Goal: Task Accomplishment & Management: Use online tool/utility

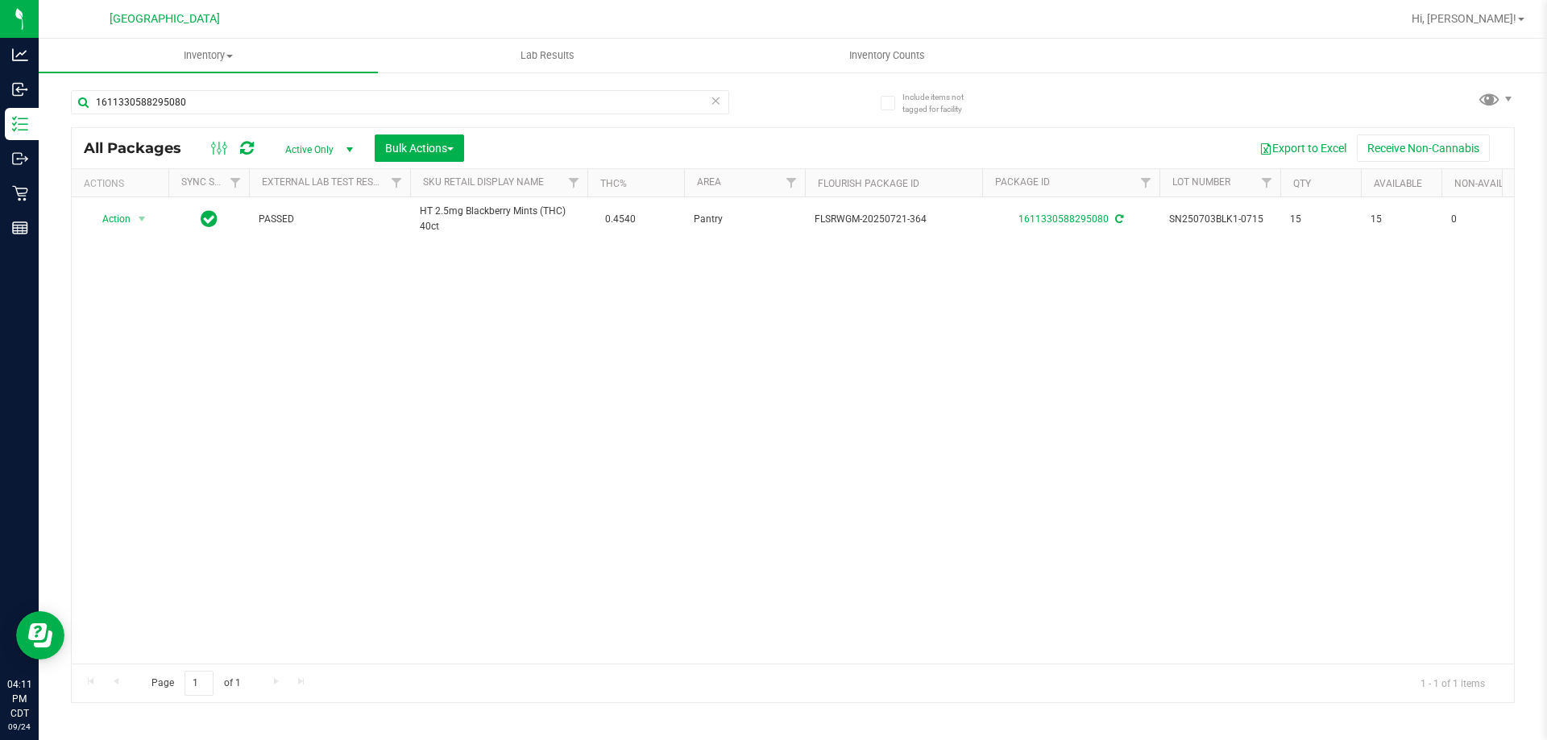
click at [718, 106] on icon at bounding box center [715, 99] width 11 height 19
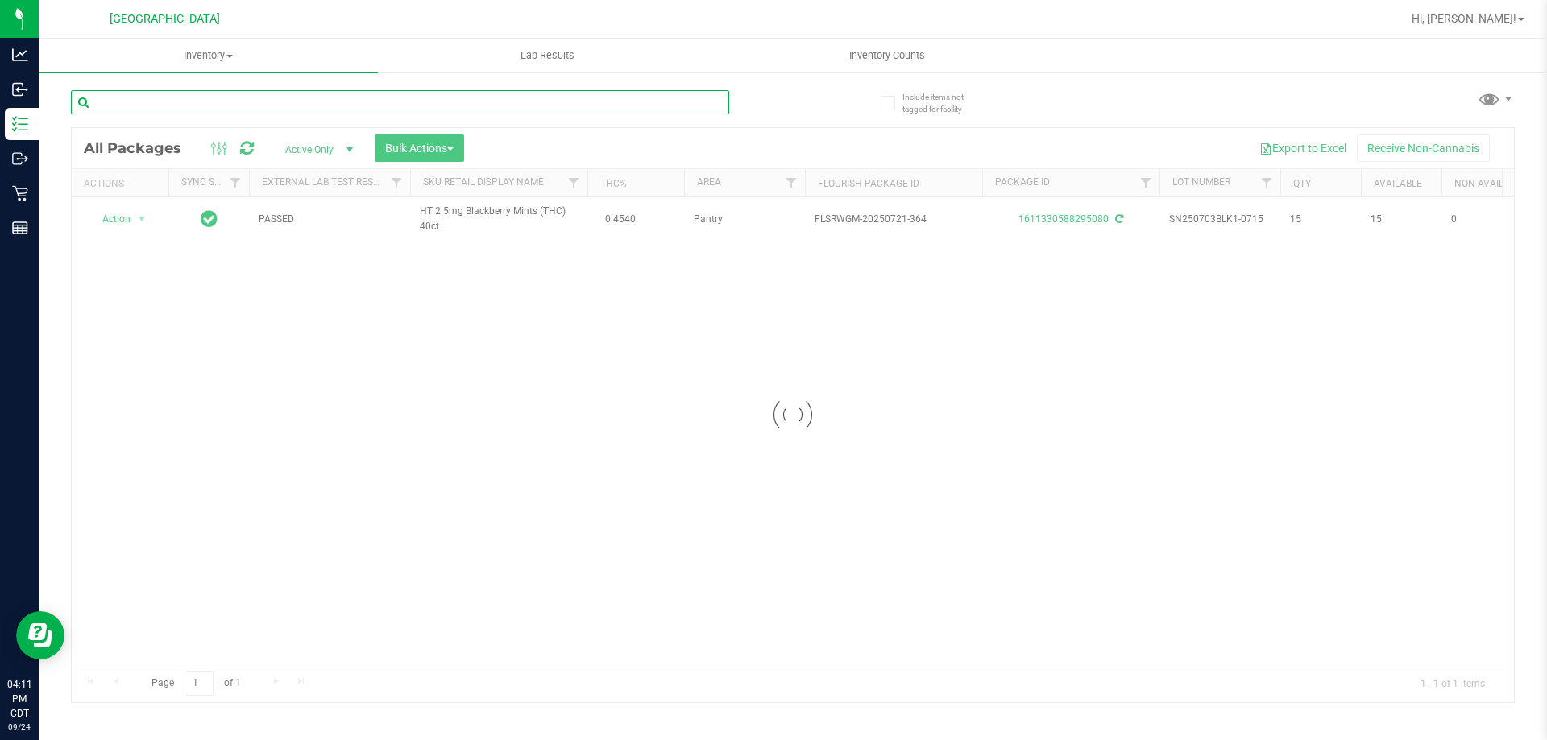
click at [714, 103] on input "text" at bounding box center [400, 102] width 658 height 24
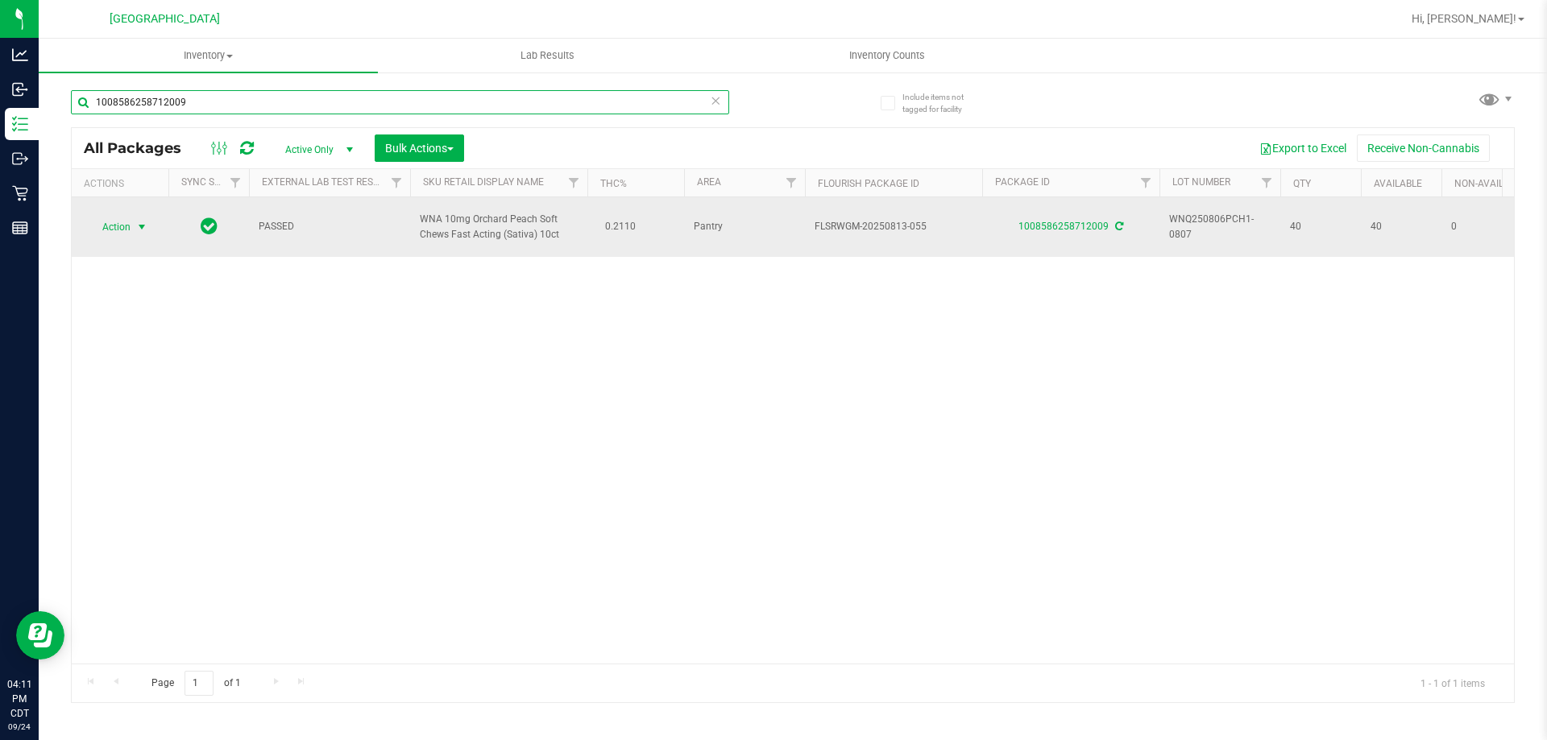
type input "1008586258712009"
click at [109, 234] on span "Action" at bounding box center [110, 227] width 44 height 23
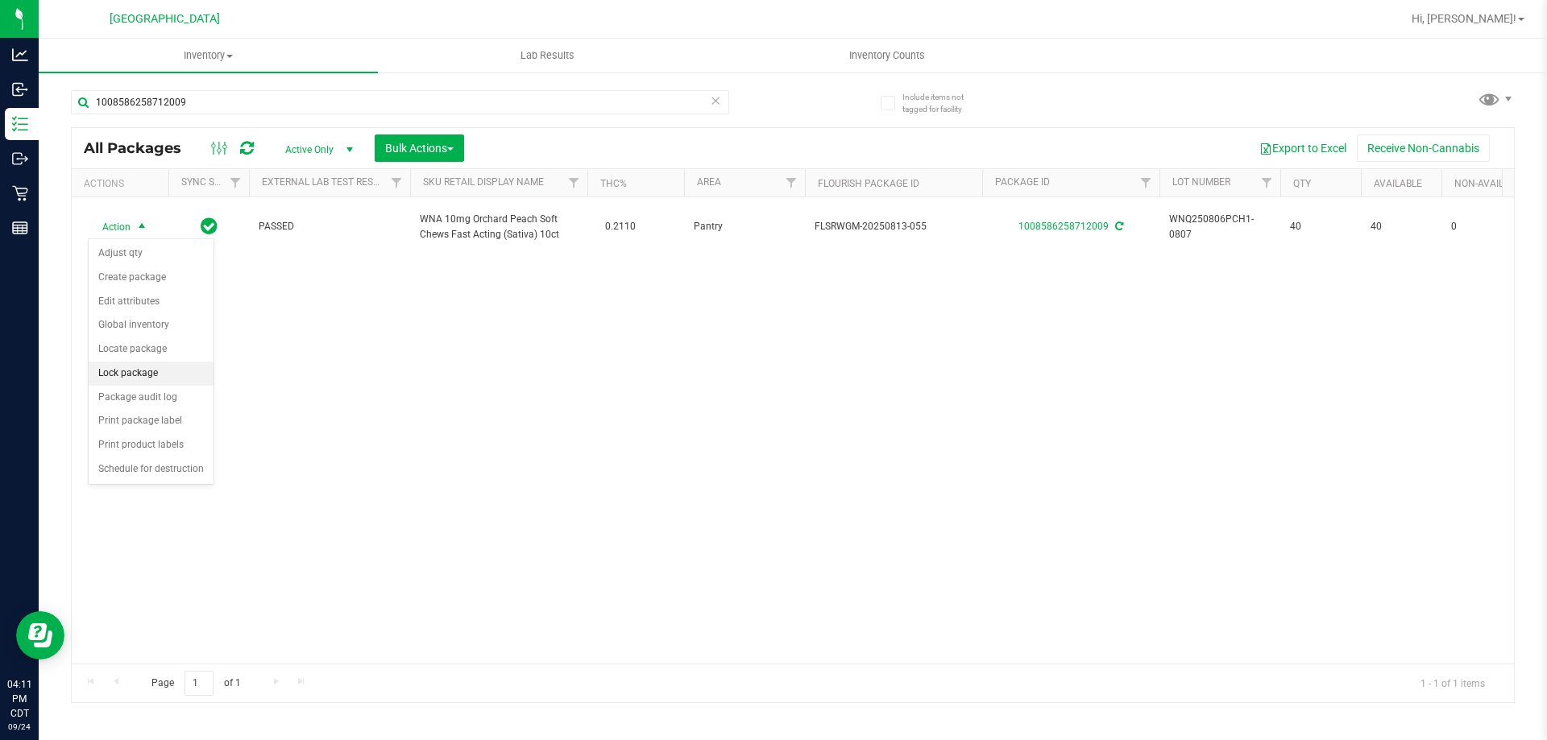
click at [147, 384] on li "Lock package" at bounding box center [151, 374] width 125 height 24
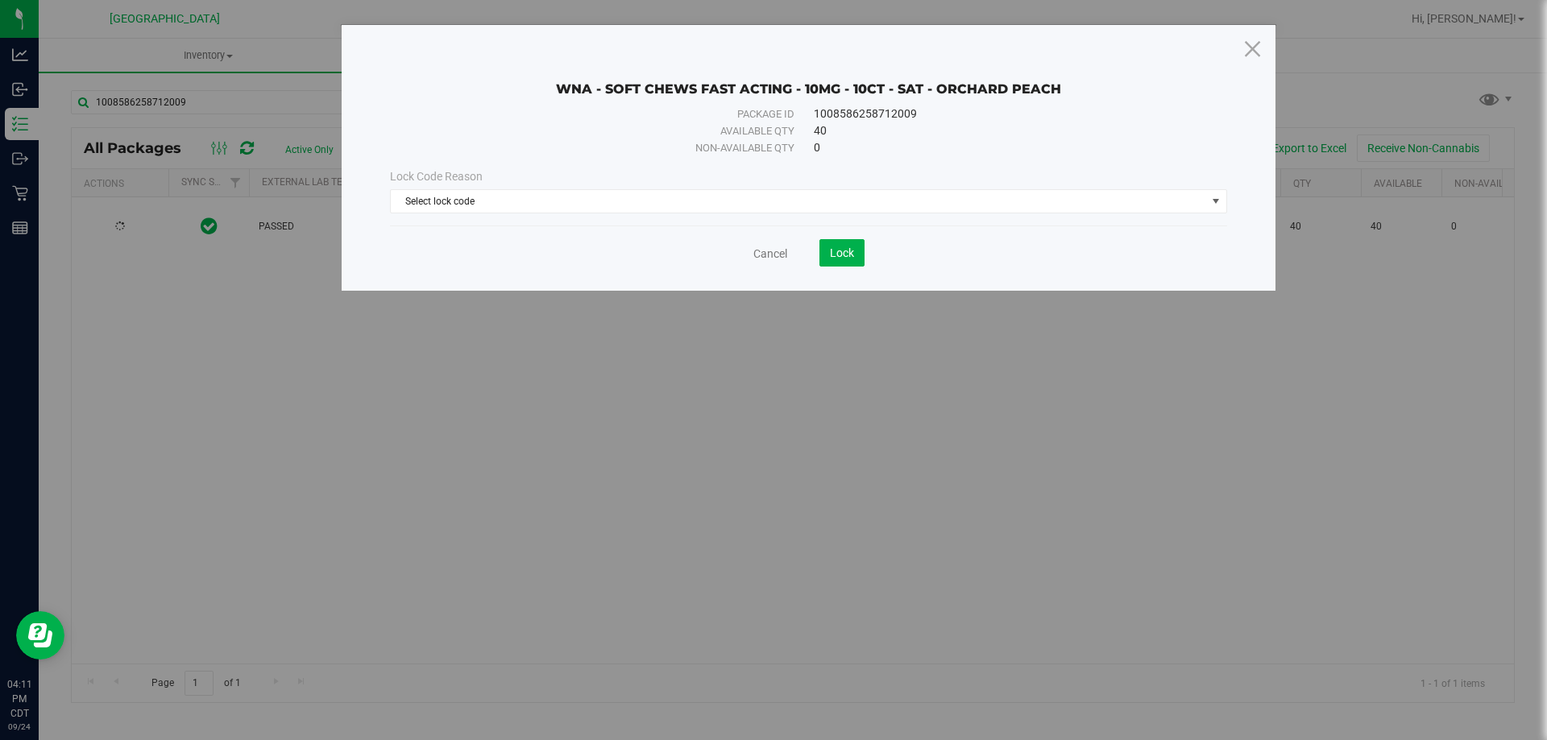
click at [802, 183] on div "Lock Code Reason" at bounding box center [808, 176] width 837 height 17
click at [804, 197] on span "Select lock code" at bounding box center [798, 201] width 815 height 23
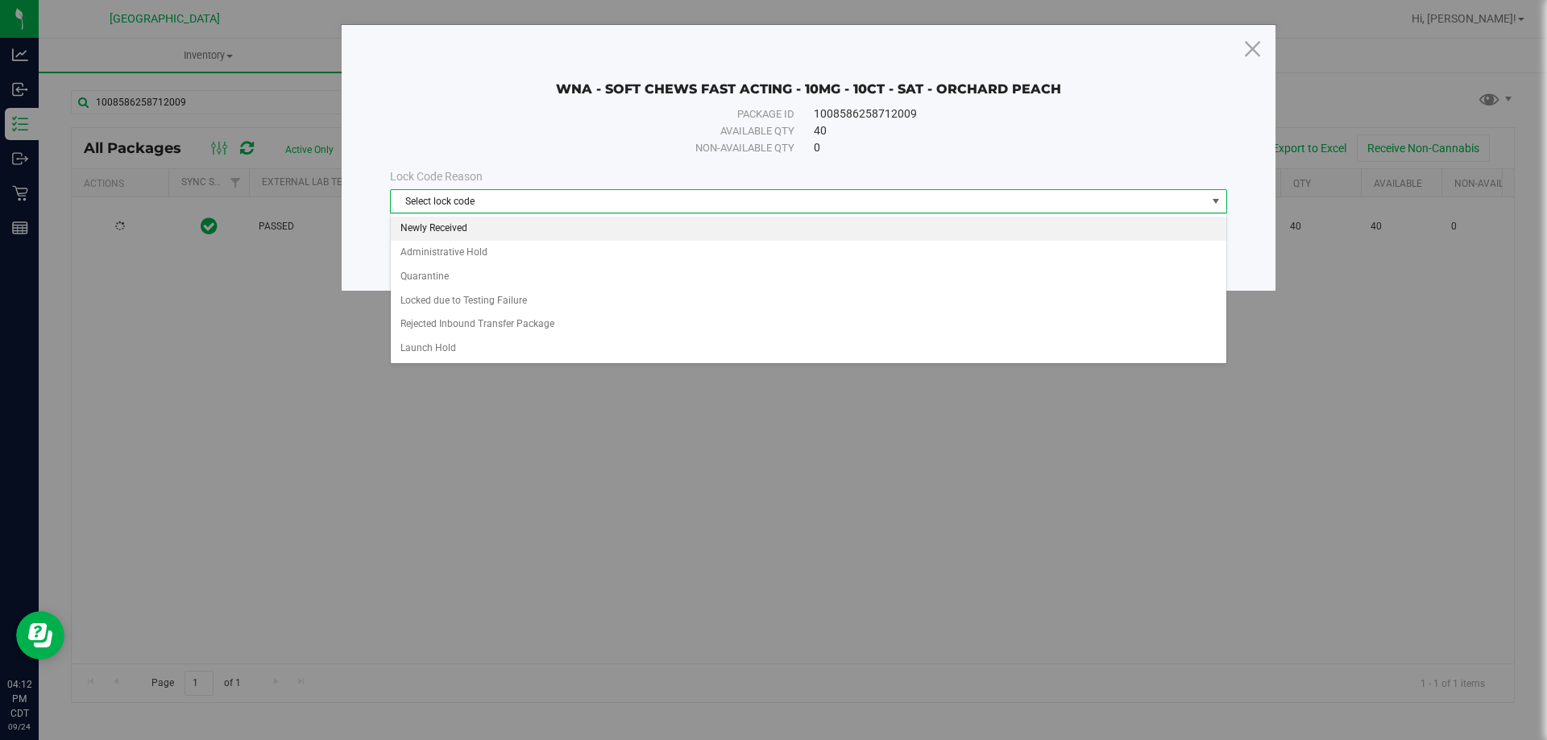
click at [570, 226] on li "Newly Received" at bounding box center [809, 229] width 836 height 24
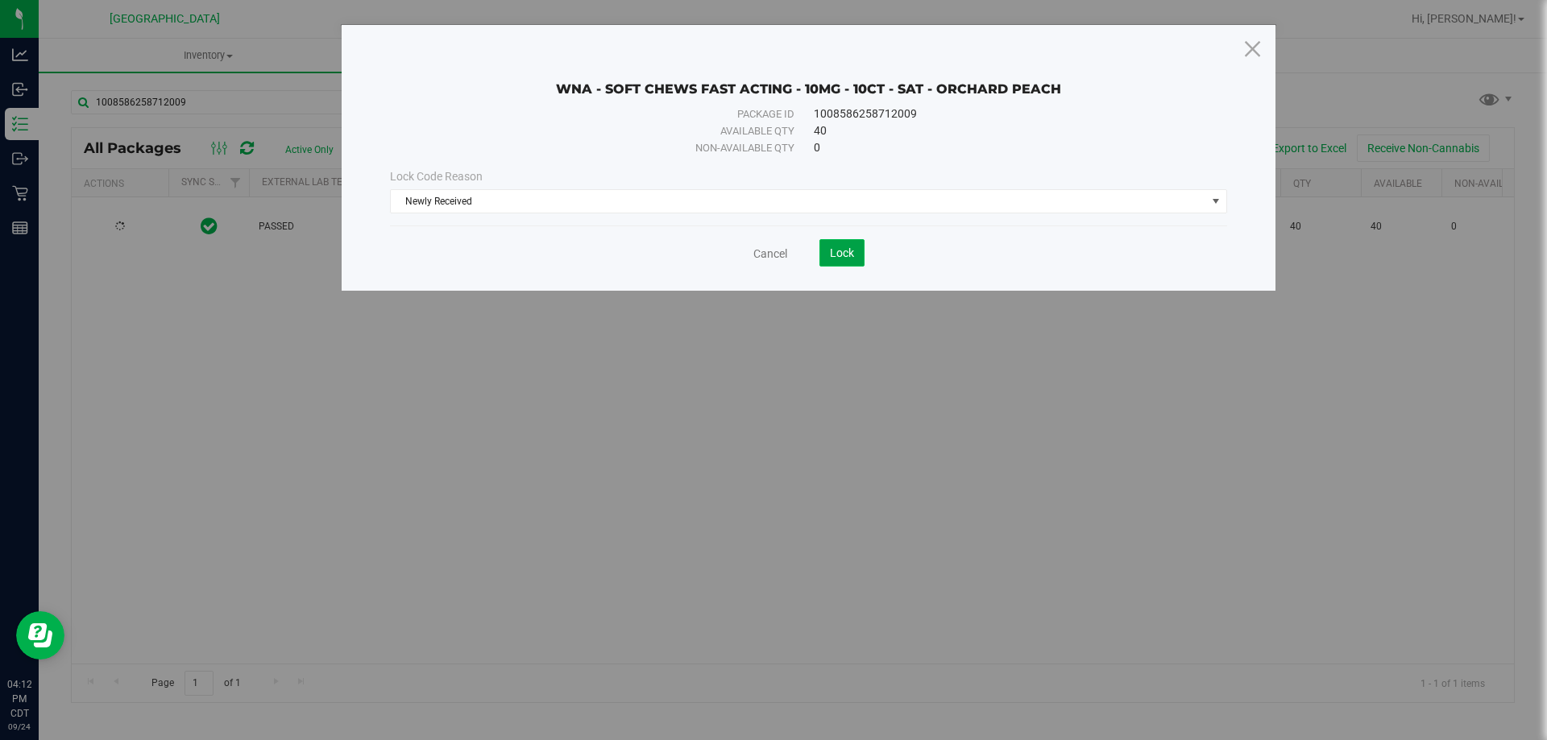
click at [850, 250] on span "Lock" at bounding box center [842, 253] width 24 height 13
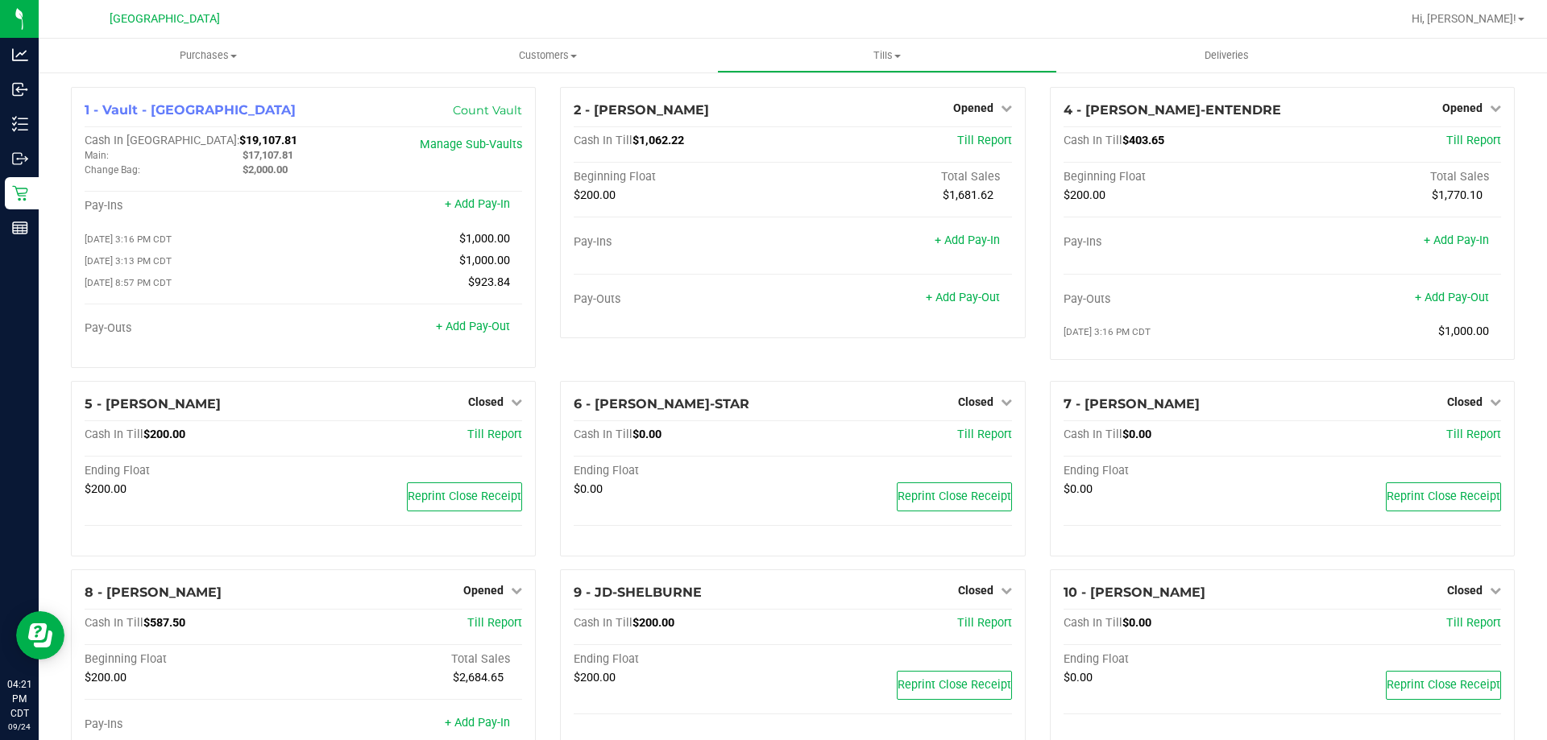
scroll to position [81, 0]
click at [966, 301] on link "+ Add Pay-Out" at bounding box center [963, 298] width 74 height 14
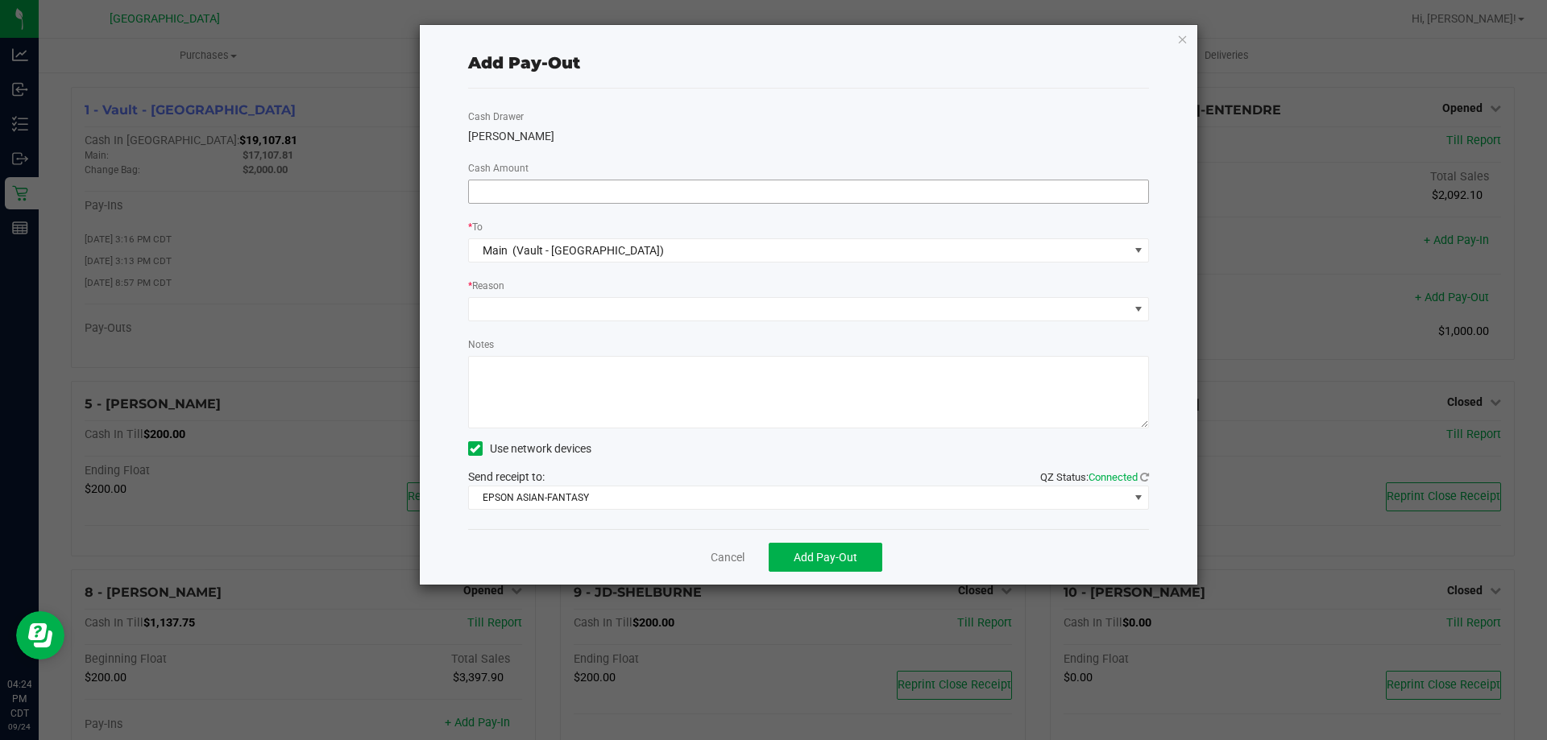
click at [487, 197] on input at bounding box center [809, 191] width 680 height 23
type input "$1,000.00"
click at [624, 289] on div "* Reason" at bounding box center [809, 287] width 682 height 20
click at [611, 306] on span at bounding box center [799, 309] width 660 height 23
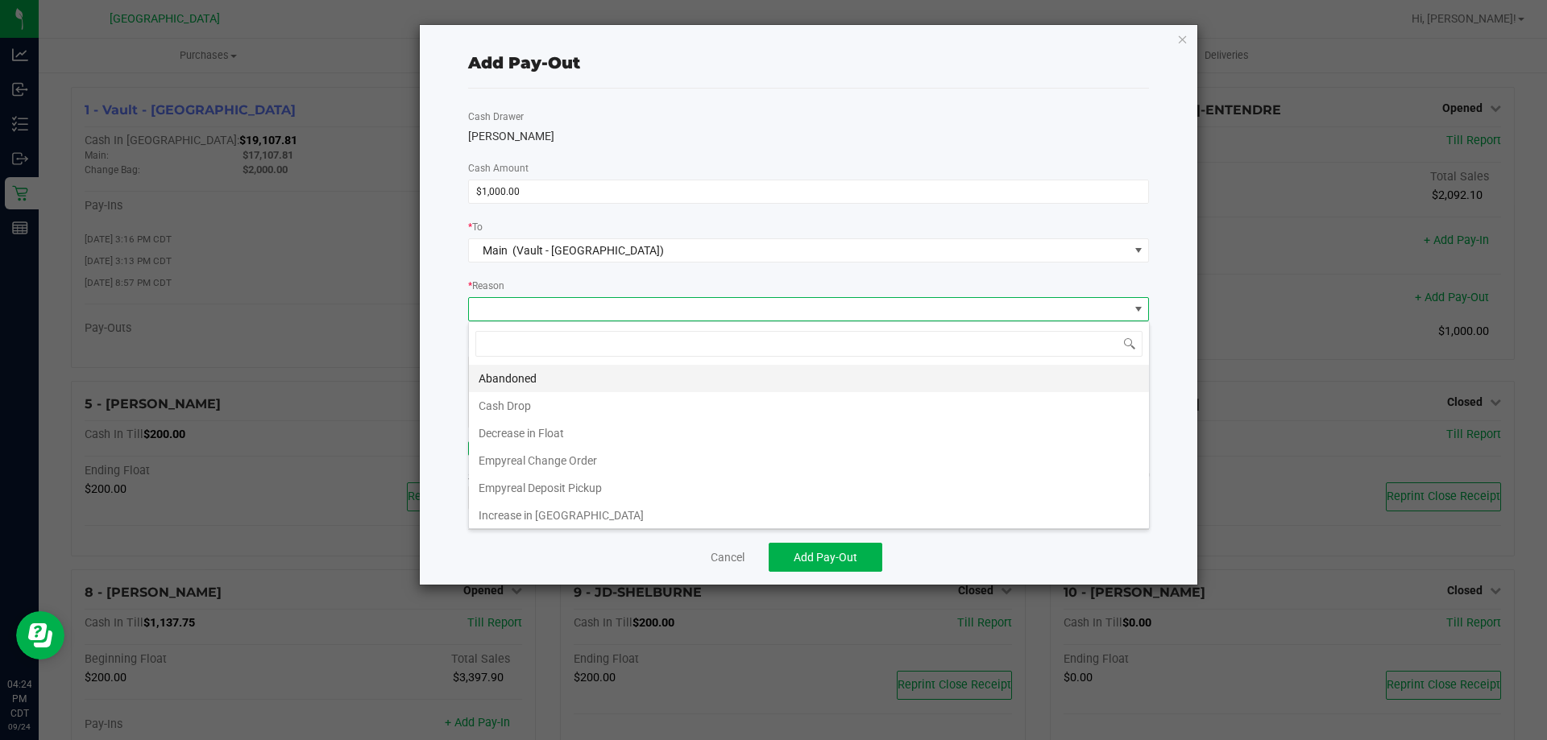
scroll to position [24, 681]
click at [512, 403] on li "Cash Drop" at bounding box center [809, 405] width 680 height 27
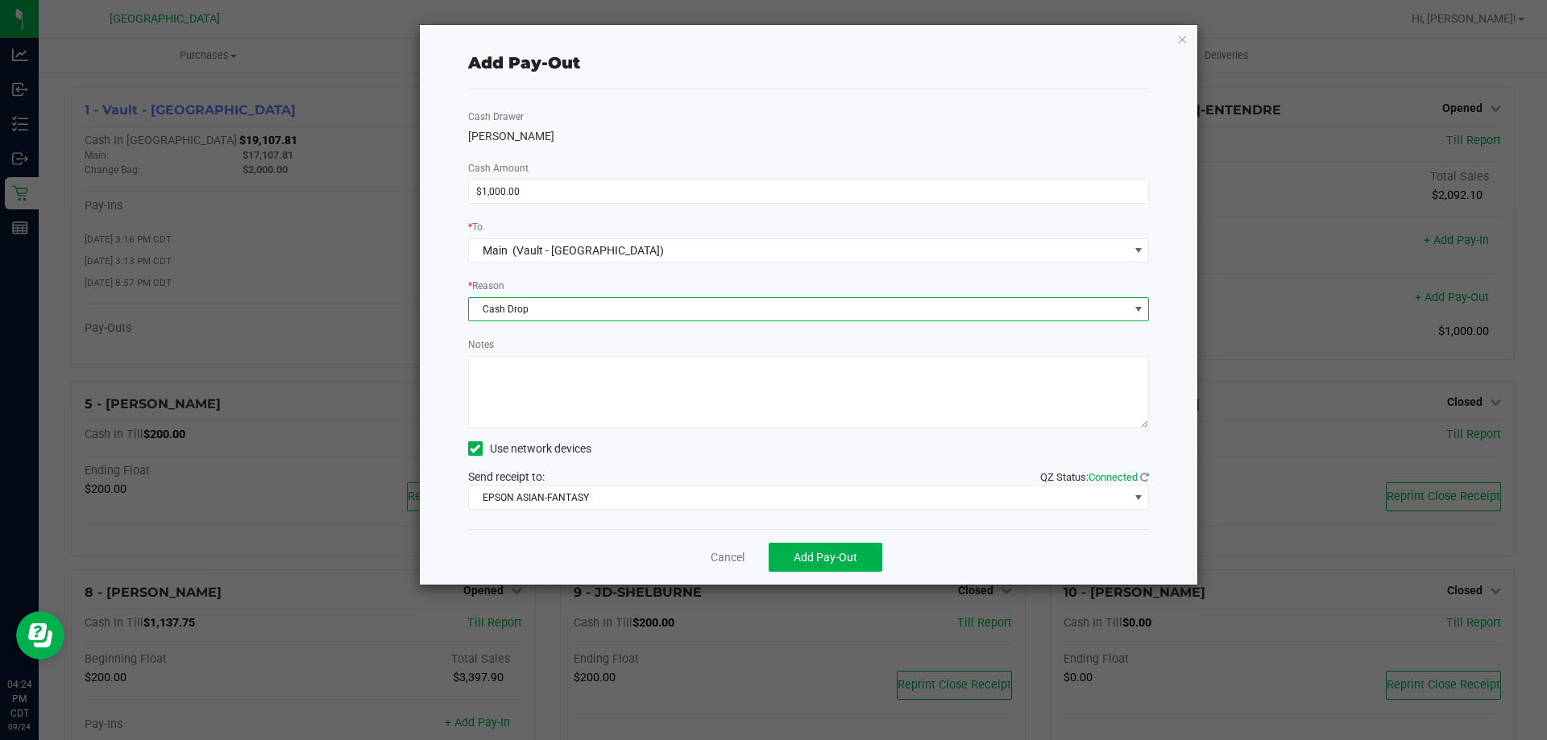
click at [517, 393] on textarea "Notes" at bounding box center [809, 392] width 682 height 73
type textarea "CJS"
click at [849, 566] on button "Add Pay-Out" at bounding box center [826, 557] width 114 height 29
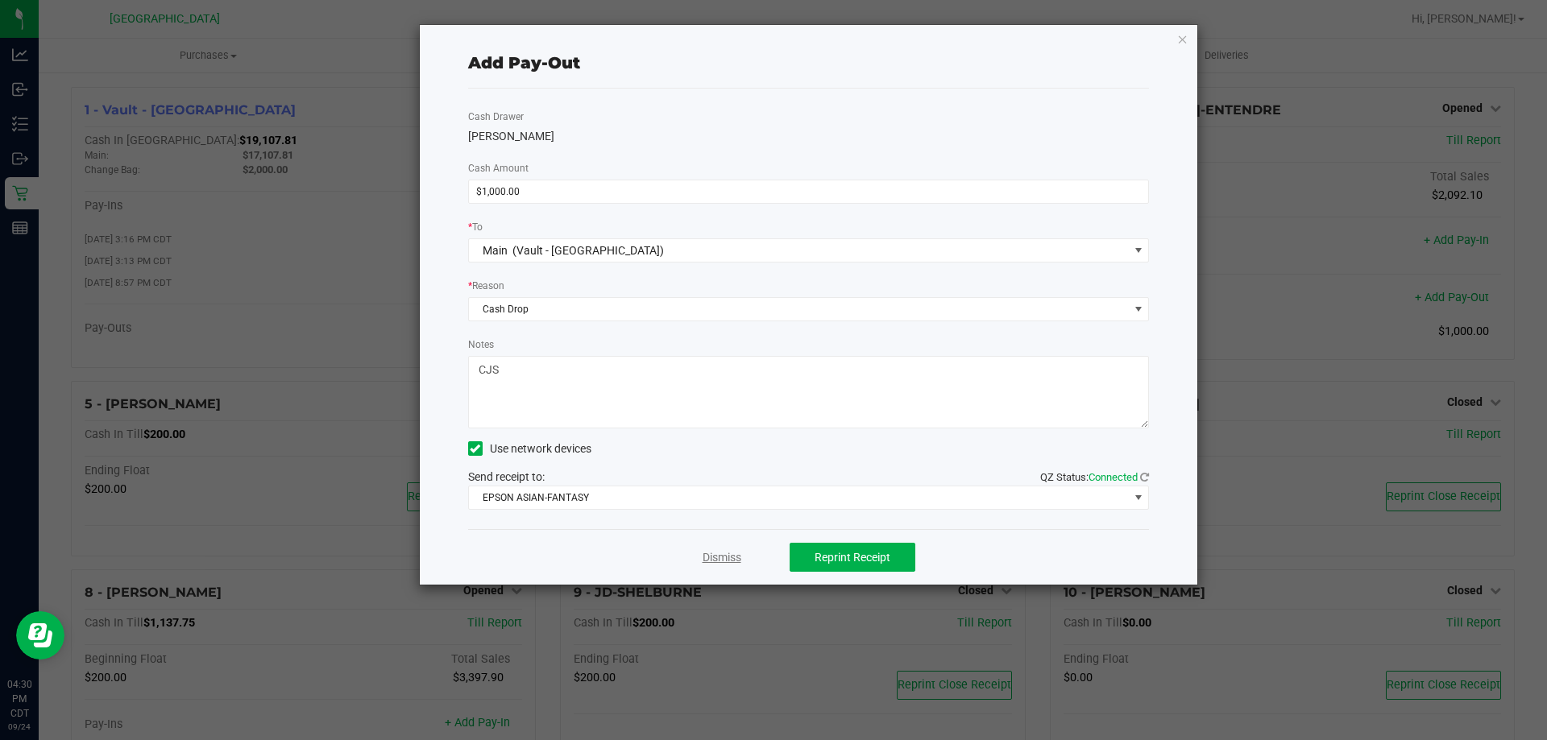
click at [728, 550] on link "Dismiss" at bounding box center [722, 558] width 39 height 17
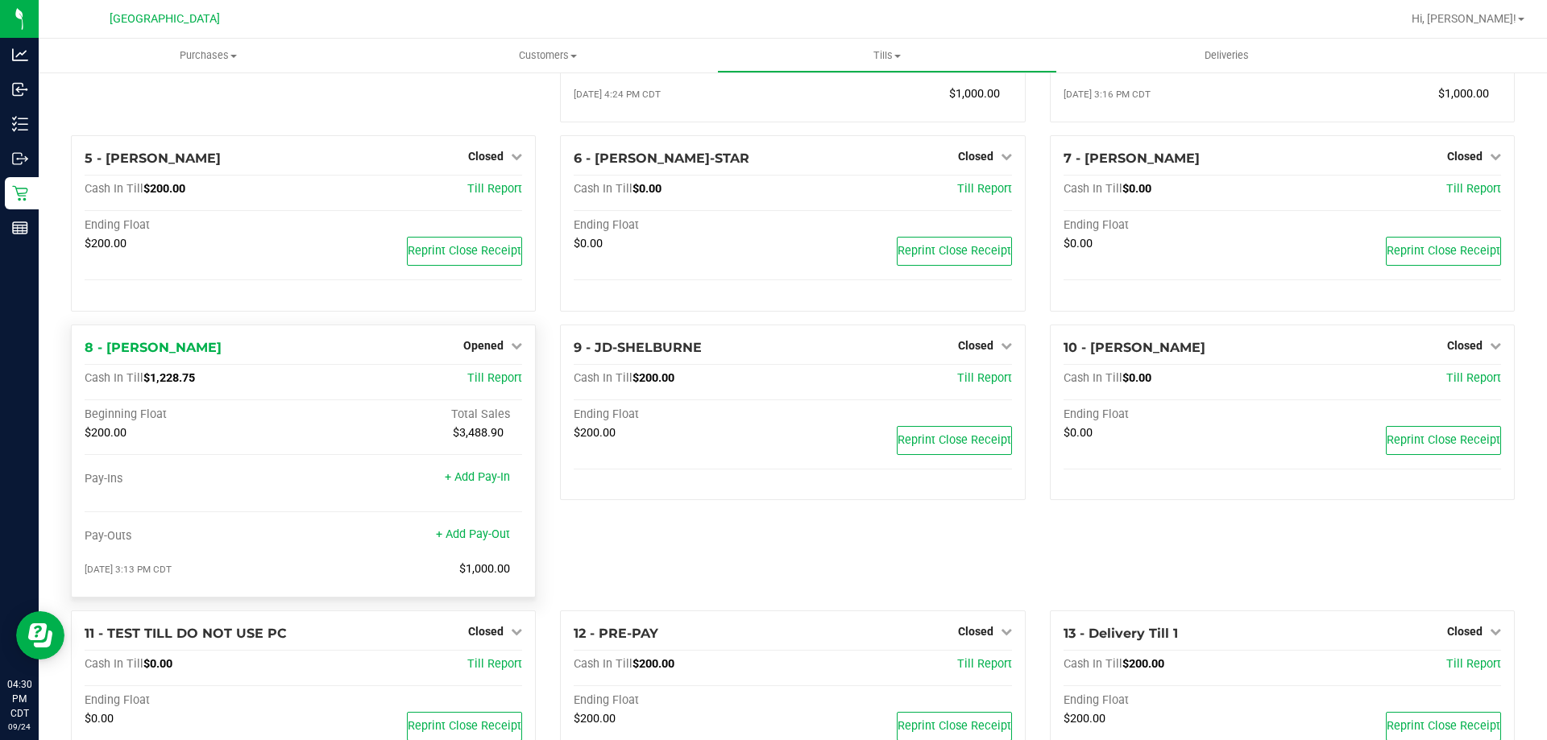
scroll to position [242, 0]
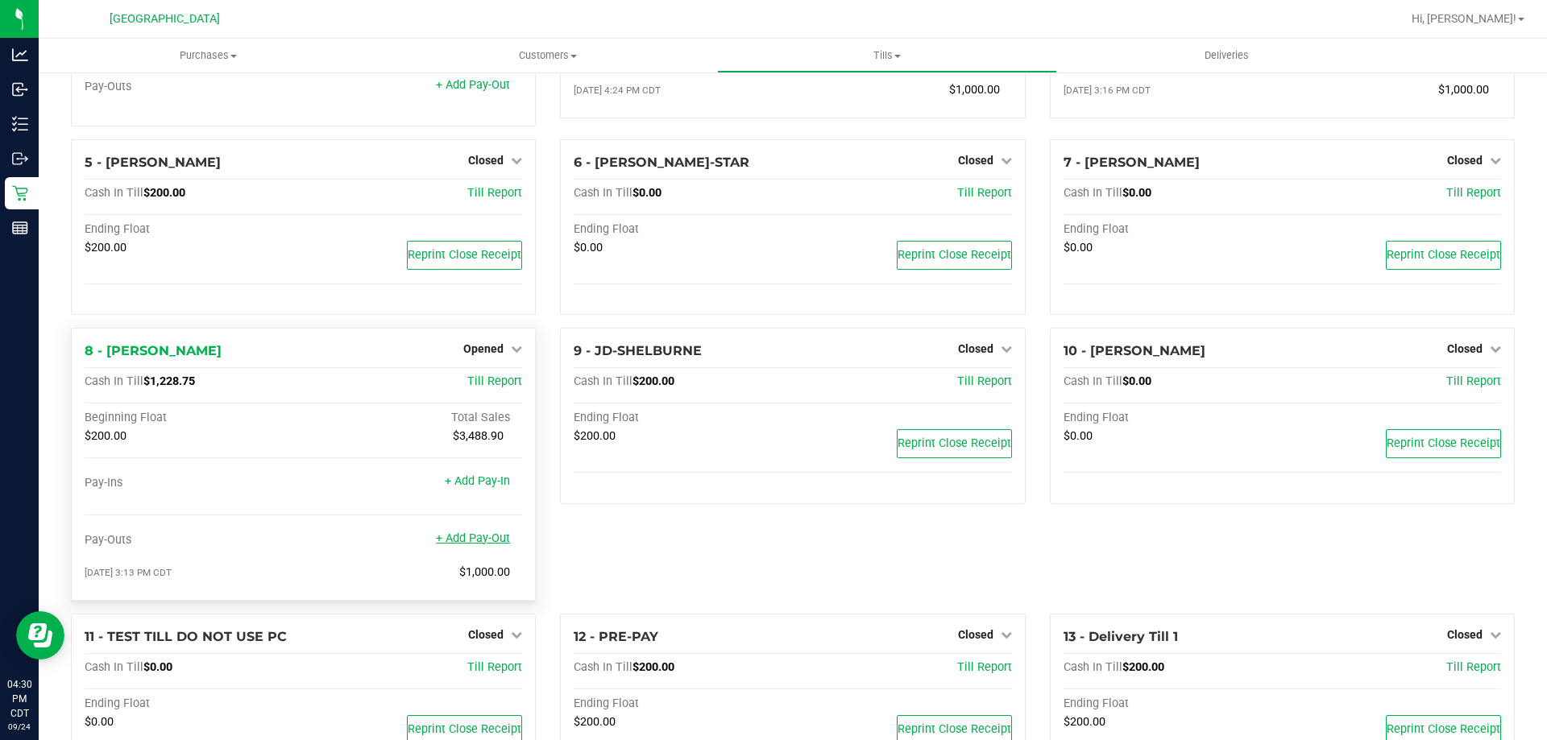
click at [473, 541] on link "+ Add Pay-Out" at bounding box center [473, 539] width 74 height 14
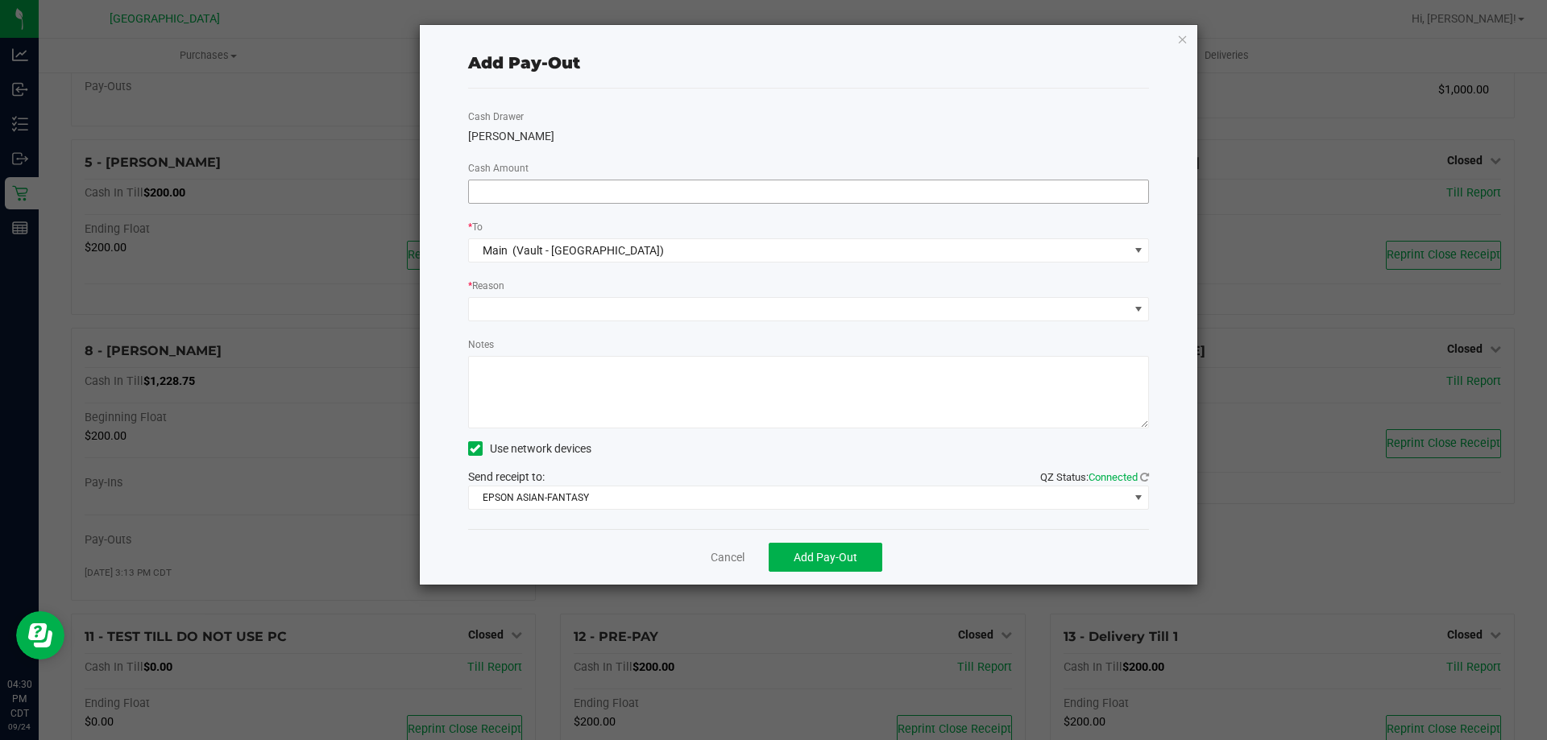
click at [583, 196] on input at bounding box center [809, 191] width 680 height 23
type input "$1,000.00"
click at [964, 307] on span at bounding box center [799, 309] width 660 height 23
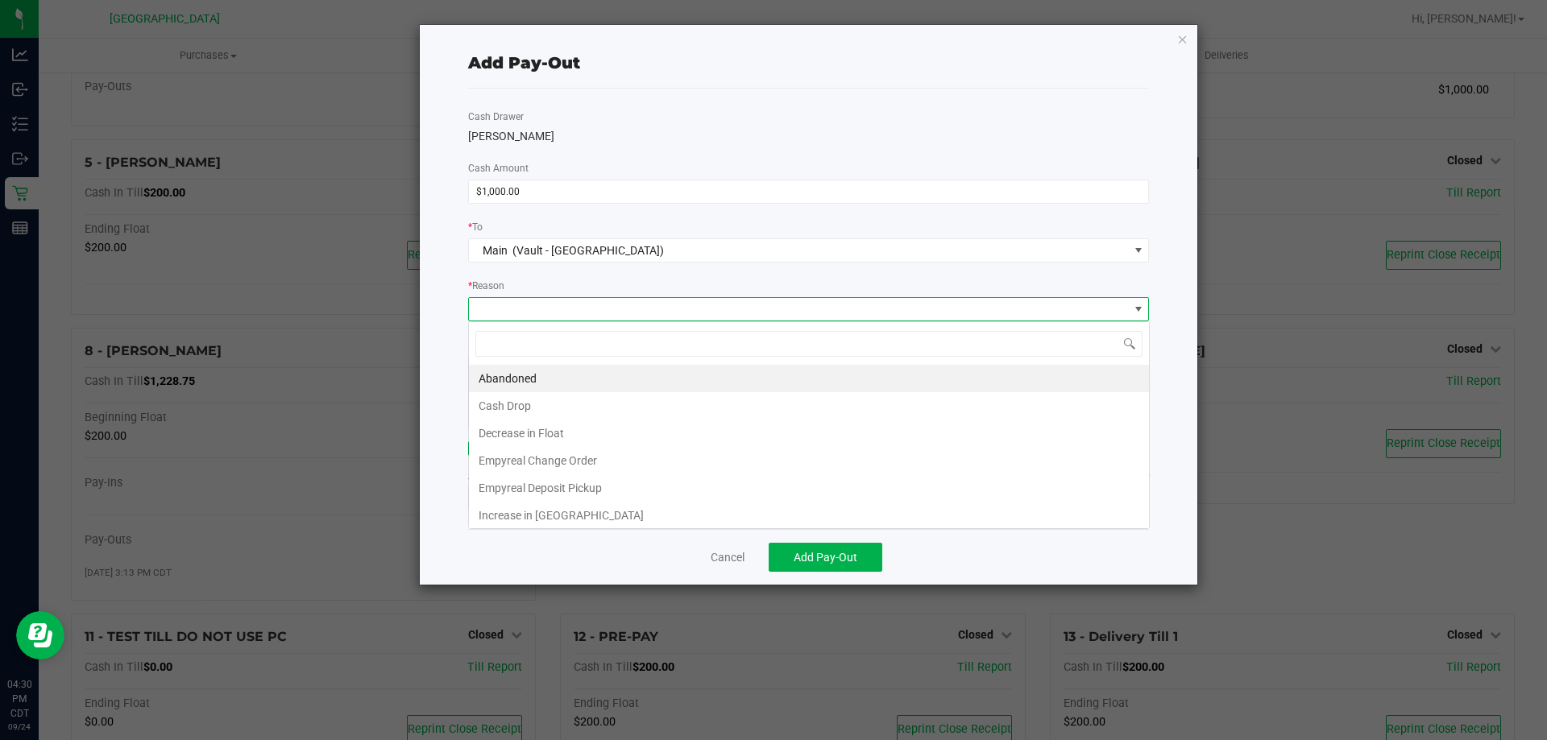
scroll to position [24, 681]
click at [525, 411] on li "Cash Drop" at bounding box center [809, 405] width 680 height 27
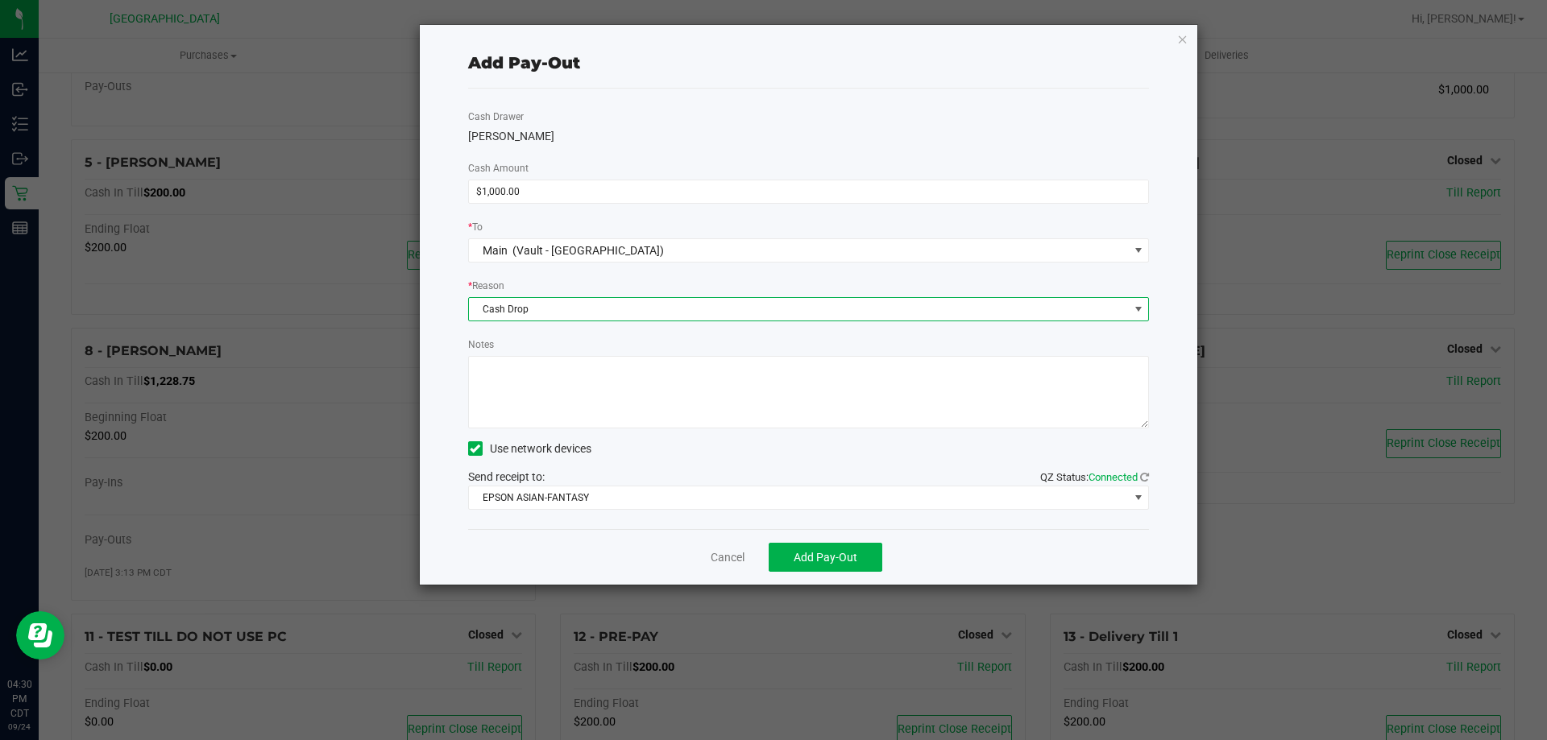
click at [529, 408] on textarea "Notes" at bounding box center [809, 392] width 682 height 73
type textarea "CJS"
click at [811, 551] on span "Add Pay-Out" at bounding box center [826, 557] width 64 height 13
